Goal: Information Seeking & Learning: Learn about a topic

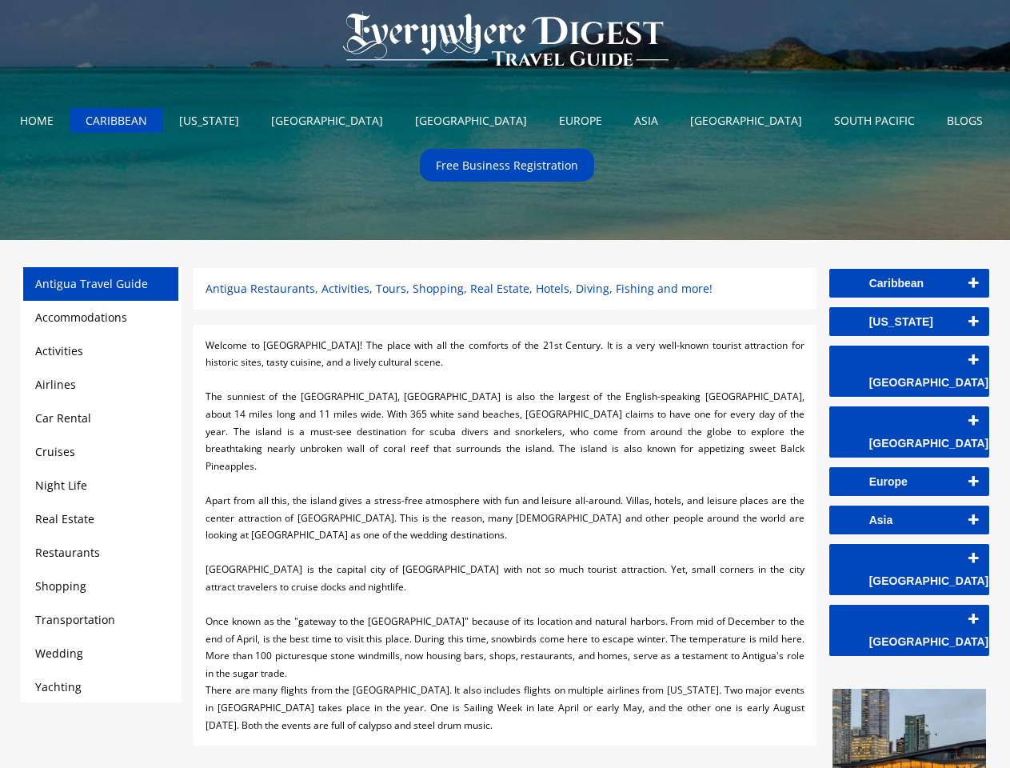
click at [505, 384] on div at bounding box center [505, 380] width 598 height 18
click at [506, 41] on img at bounding box center [505, 40] width 357 height 80
click at [909, 283] on link "Caribbean" at bounding box center [909, 283] width 160 height 29
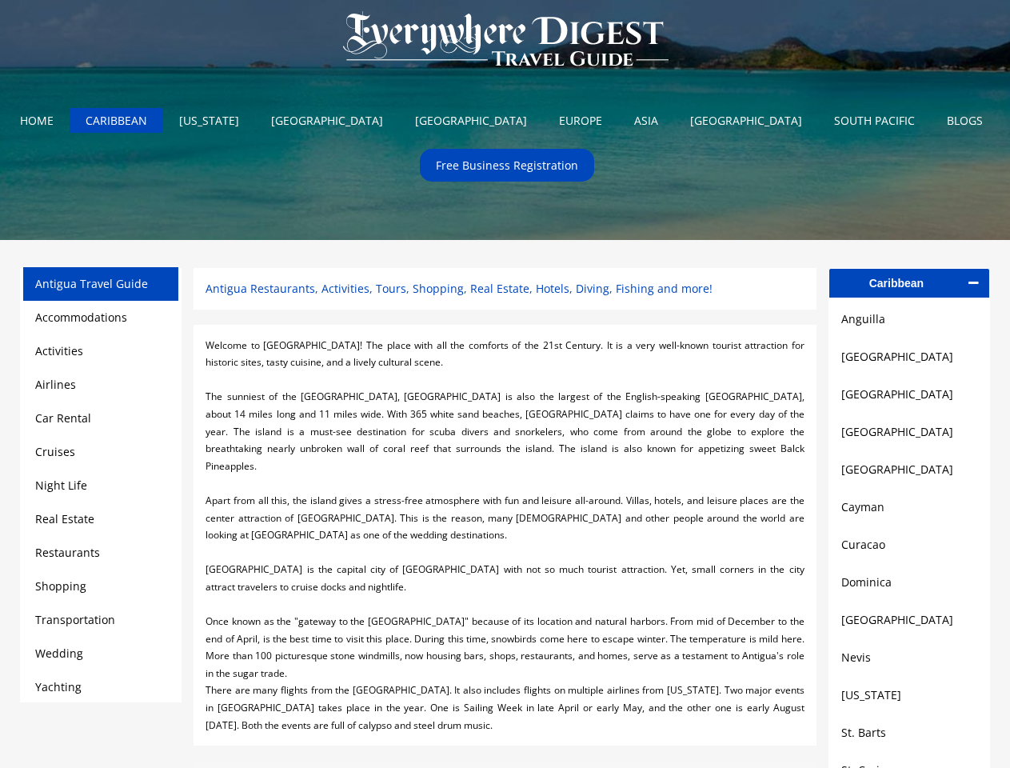
click at [909, 322] on link "Anguilla" at bounding box center [909, 319] width 136 height 19
click at [909, 360] on link "[GEOGRAPHIC_DATA]" at bounding box center [909, 356] width 136 height 19
click at [909, 398] on link "[GEOGRAPHIC_DATA]" at bounding box center [909, 394] width 136 height 19
click at [909, 437] on link "[GEOGRAPHIC_DATA]" at bounding box center [909, 431] width 136 height 19
click at [909, 475] on link "[GEOGRAPHIC_DATA]" at bounding box center [909, 469] width 136 height 19
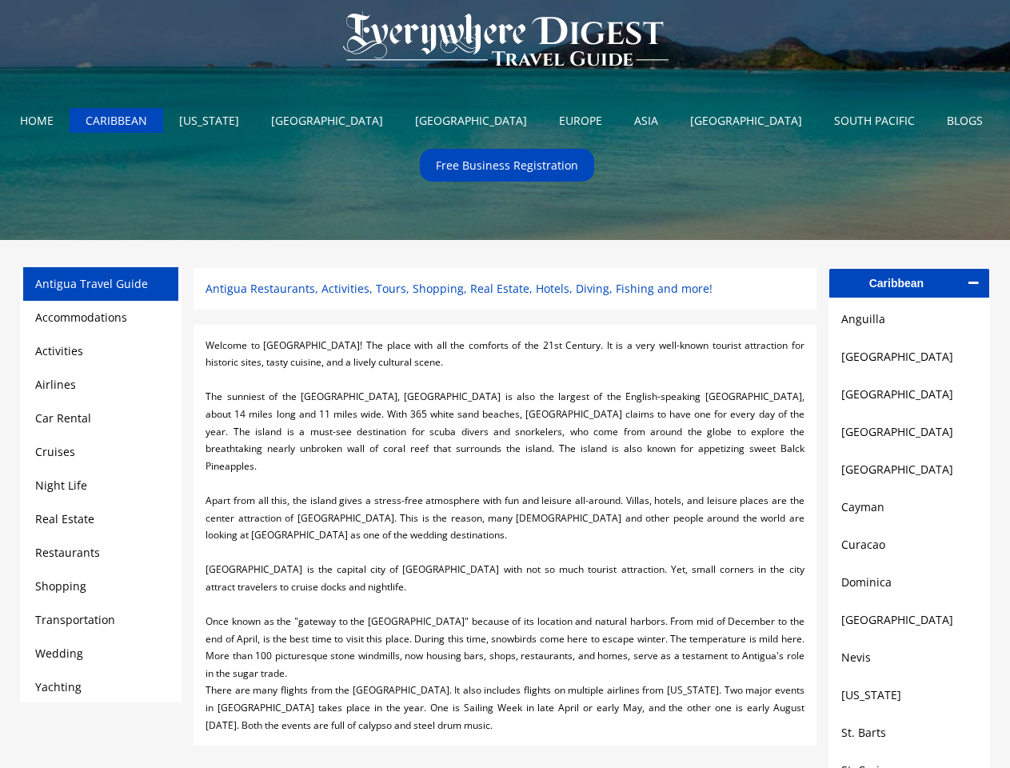
click at [909, 514] on link "Cayman" at bounding box center [909, 507] width 136 height 19
